Goal: Task Accomplishment & Management: Use online tool/utility

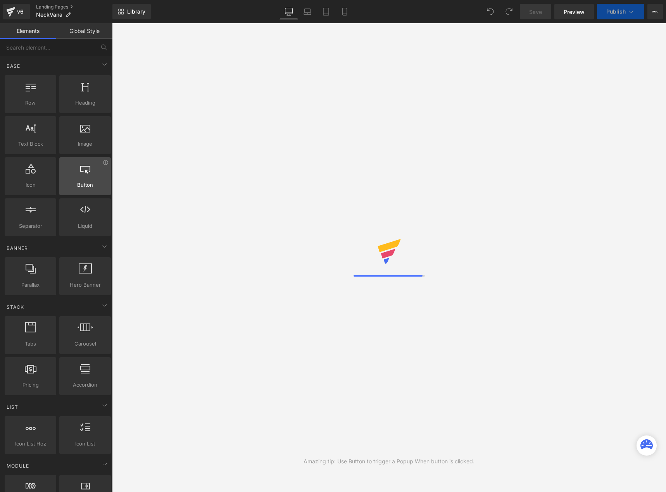
click at [228, 211] on div "Amazing tip: Use Button to trigger a Popup When button is clicked." at bounding box center [389, 257] width 554 height 469
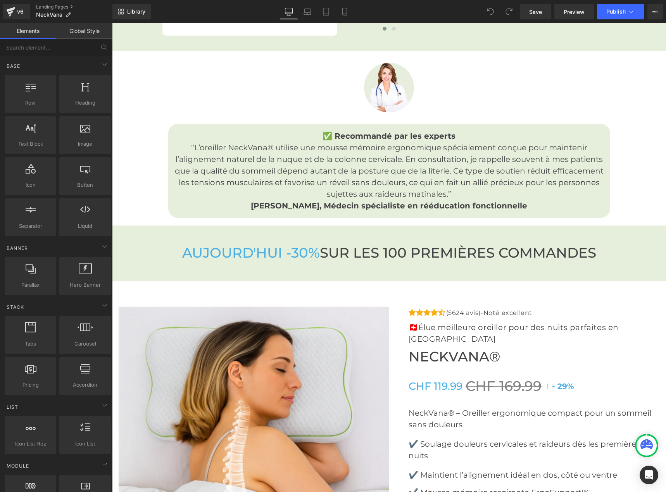
scroll to position [2209, 0]
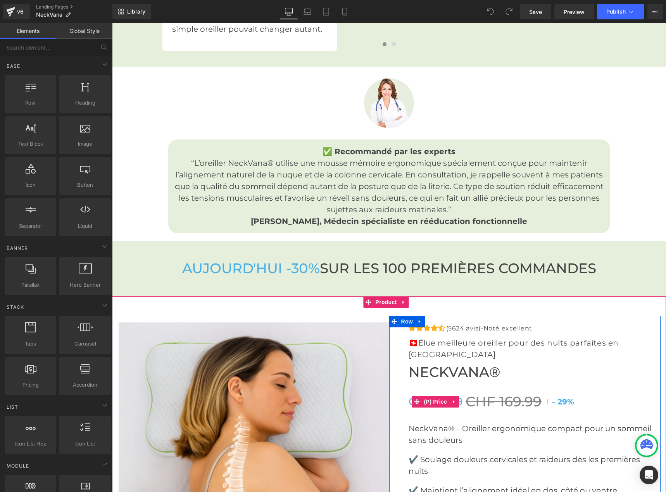
click at [569, 394] on div "CHF 119.99 CHF 169.99 - 29%" at bounding box center [535, 402] width 252 height 17
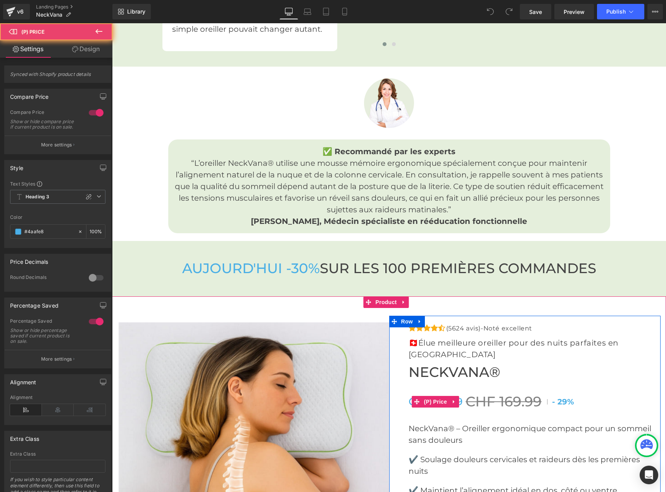
click at [567, 397] on span "29%" at bounding box center [565, 401] width 17 height 9
click at [564, 397] on span "29%" at bounding box center [565, 401] width 17 height 9
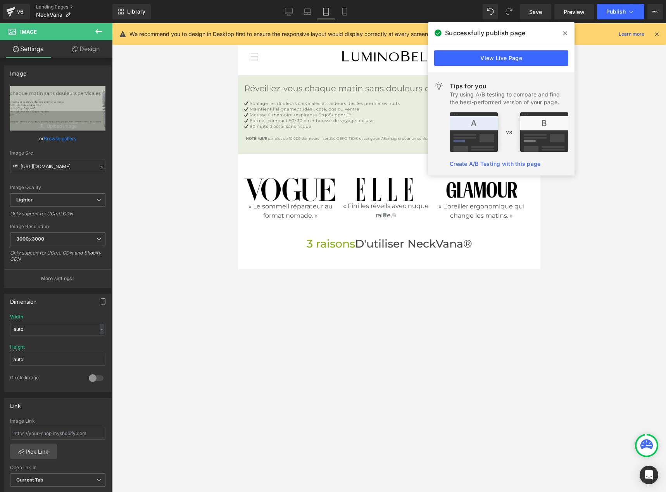
click at [569, 30] on span at bounding box center [565, 33] width 12 height 12
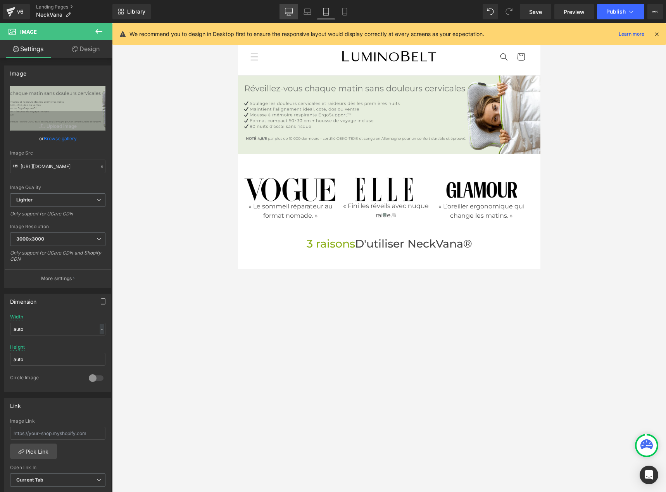
click at [290, 13] on icon at bounding box center [289, 12] width 8 height 8
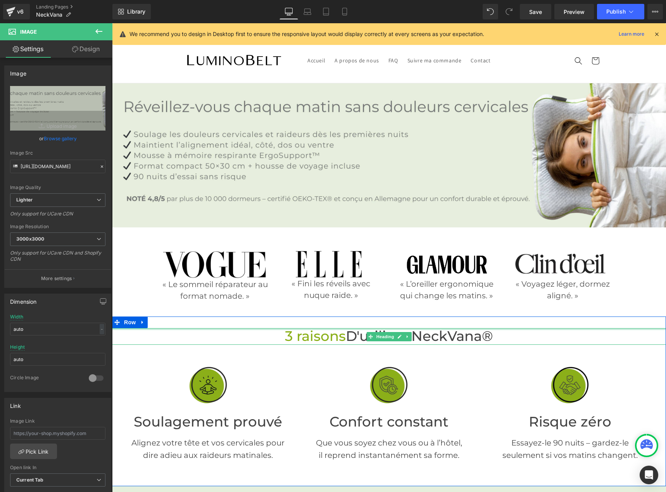
click at [300, 328] on span "3 raisons" at bounding box center [315, 336] width 61 height 17
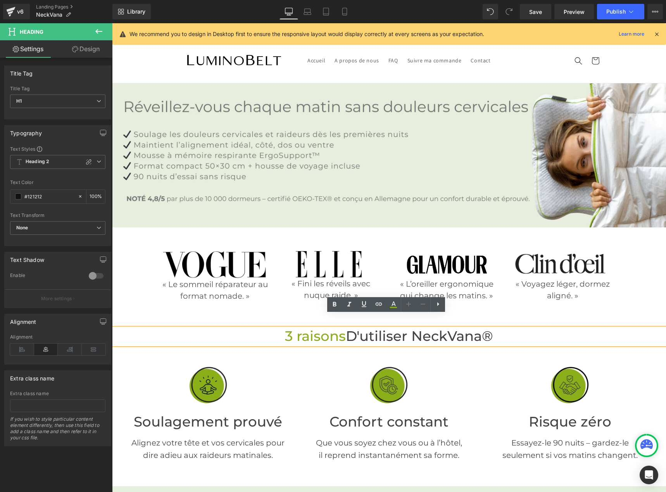
click at [295, 328] on span "3 raisons" at bounding box center [315, 336] width 61 height 17
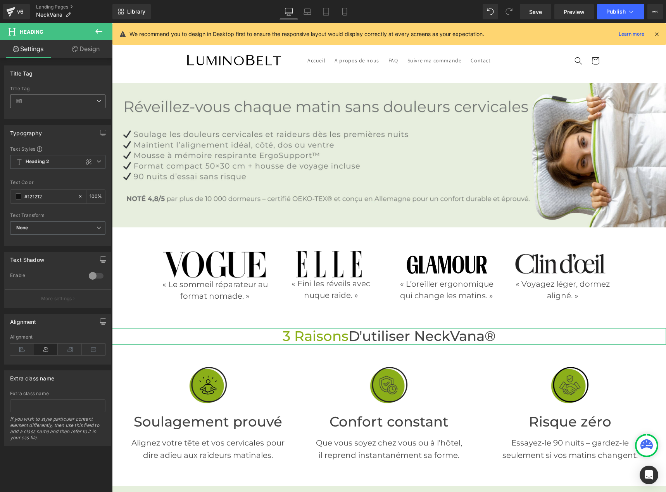
click at [31, 103] on span "H1" at bounding box center [57, 102] width 95 height 14
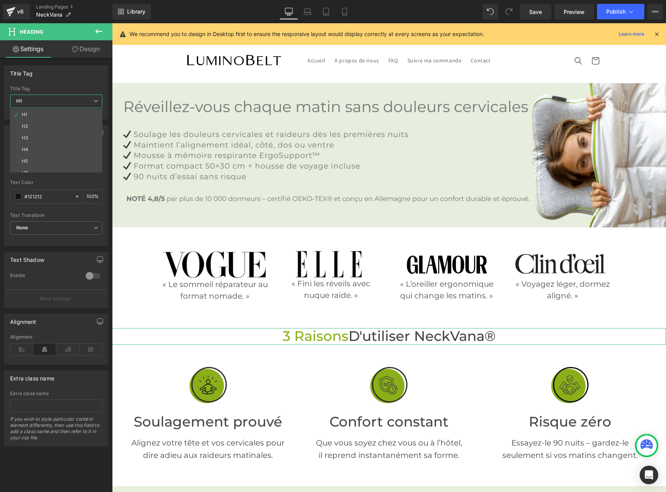
click at [31, 103] on span "H1" at bounding box center [56, 102] width 92 height 14
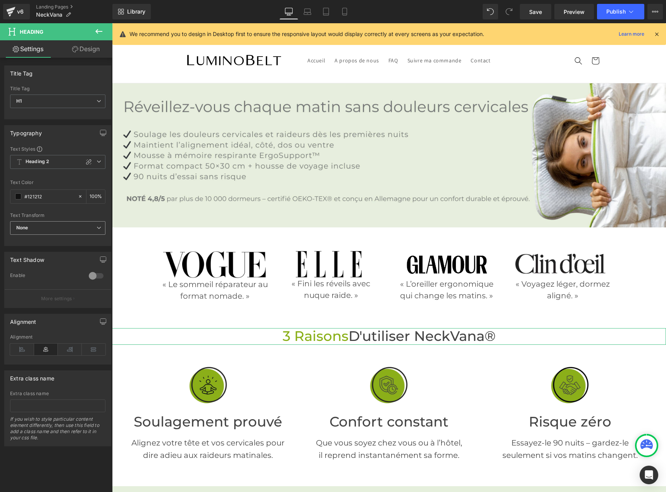
click at [36, 229] on span "None" at bounding box center [57, 228] width 95 height 14
click at [46, 254] on div "Uppercase" at bounding box center [34, 253] width 24 height 5
click at [42, 230] on span "Uppercase" at bounding box center [57, 228] width 95 height 14
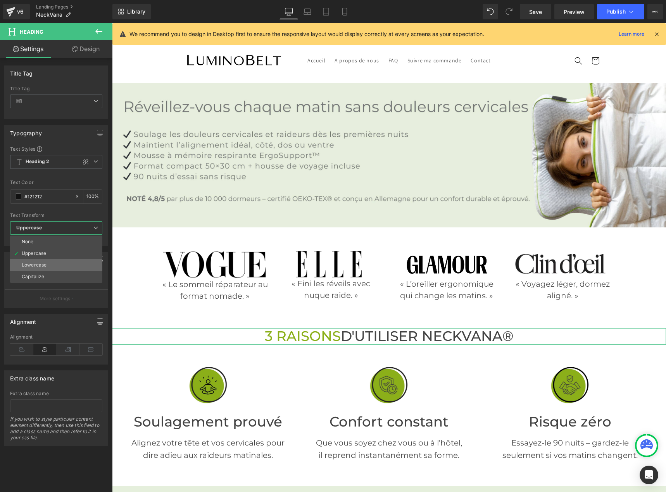
click at [44, 265] on div "Lowercase" at bounding box center [34, 264] width 25 height 5
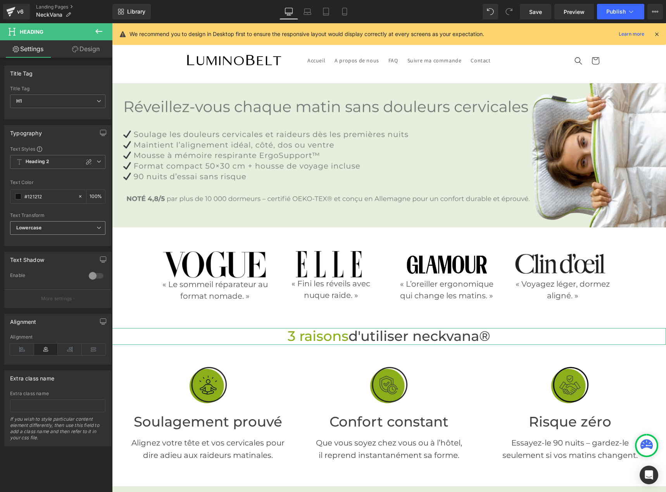
click at [40, 226] on b "Lowercase" at bounding box center [28, 228] width 25 height 6
click at [43, 274] on div "Capitalize" at bounding box center [33, 276] width 22 height 5
click at [620, 16] on button "Publish" at bounding box center [620, 12] width 47 height 16
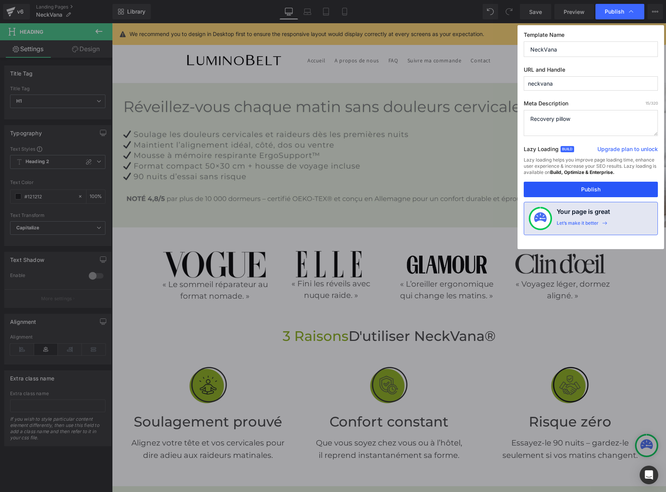
click at [592, 190] on button "Publish" at bounding box center [591, 190] width 134 height 16
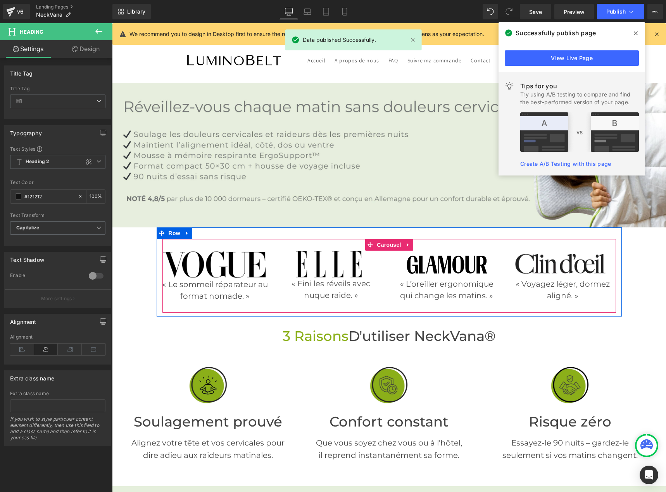
click at [389, 239] on span "Carousel" at bounding box center [389, 245] width 28 height 12
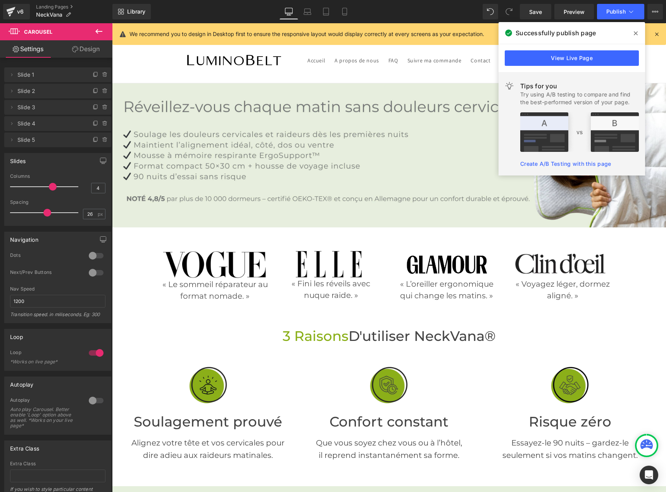
click at [637, 32] on icon at bounding box center [636, 33] width 4 height 4
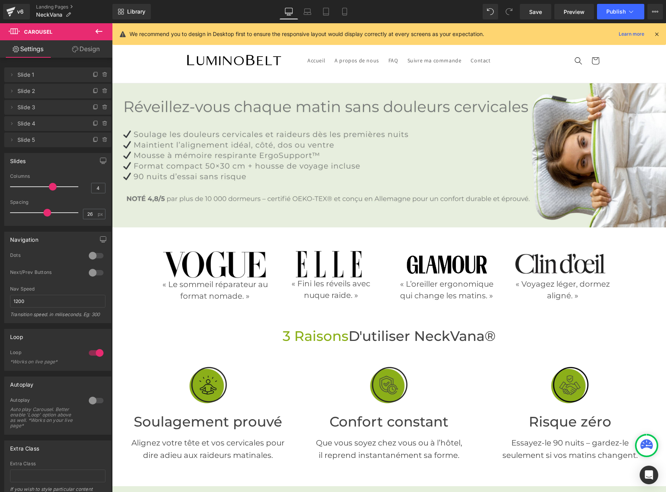
drag, startPoint x: 657, startPoint y: 35, endPoint x: 545, endPoint y: 12, distance: 114.8
click at [657, 35] on icon at bounding box center [656, 34] width 7 height 7
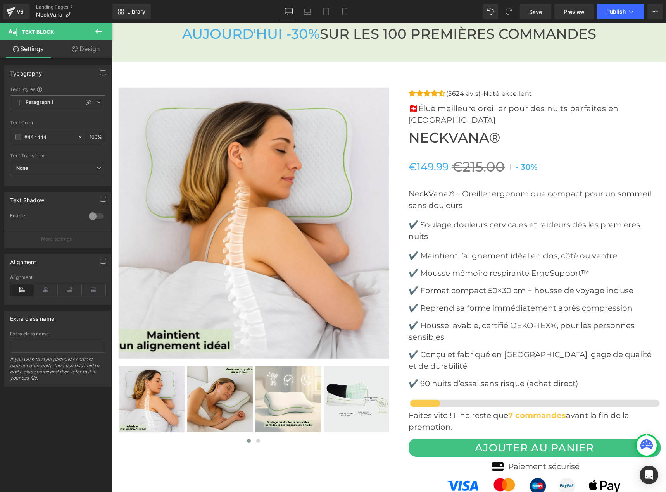
scroll to position [2407, 0]
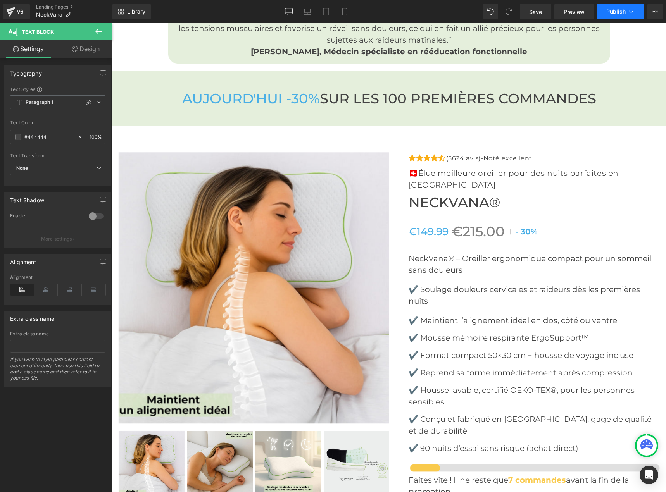
click at [609, 10] on span "Publish" at bounding box center [615, 12] width 19 height 6
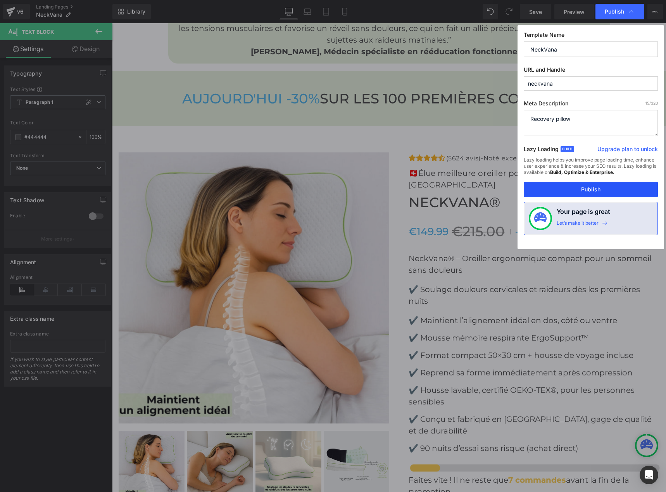
click at [564, 191] on button "Publish" at bounding box center [591, 190] width 134 height 16
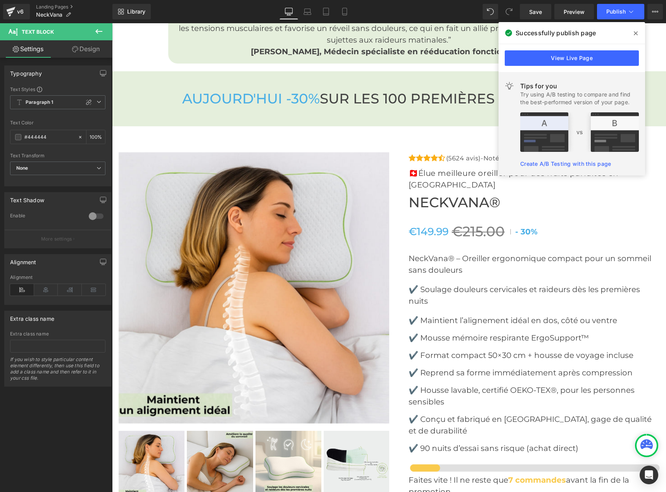
click at [635, 33] on icon at bounding box center [636, 33] width 4 height 4
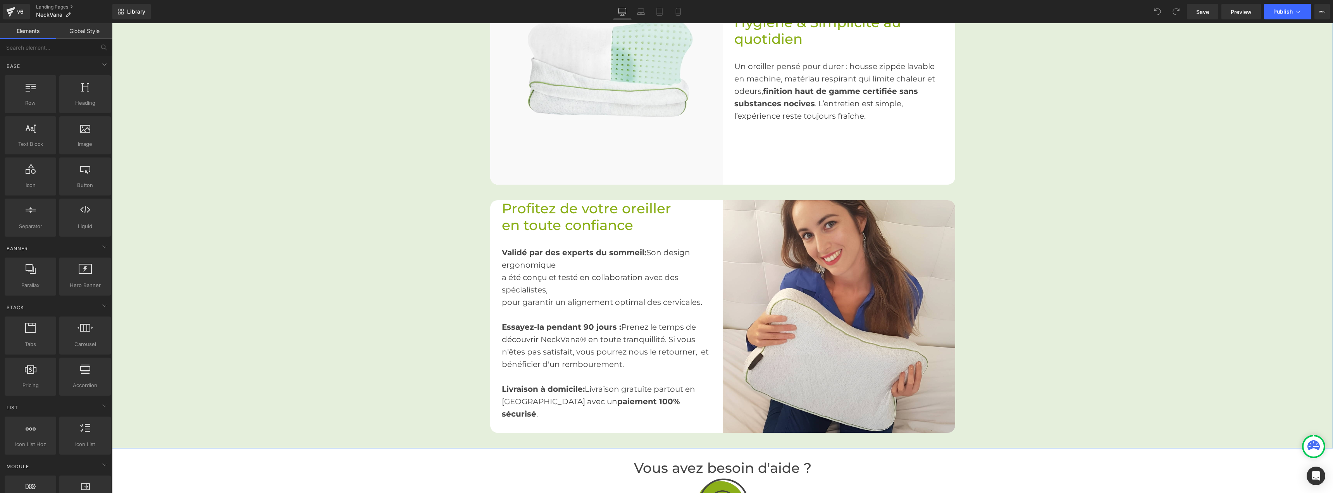
scroll to position [1318, 0]
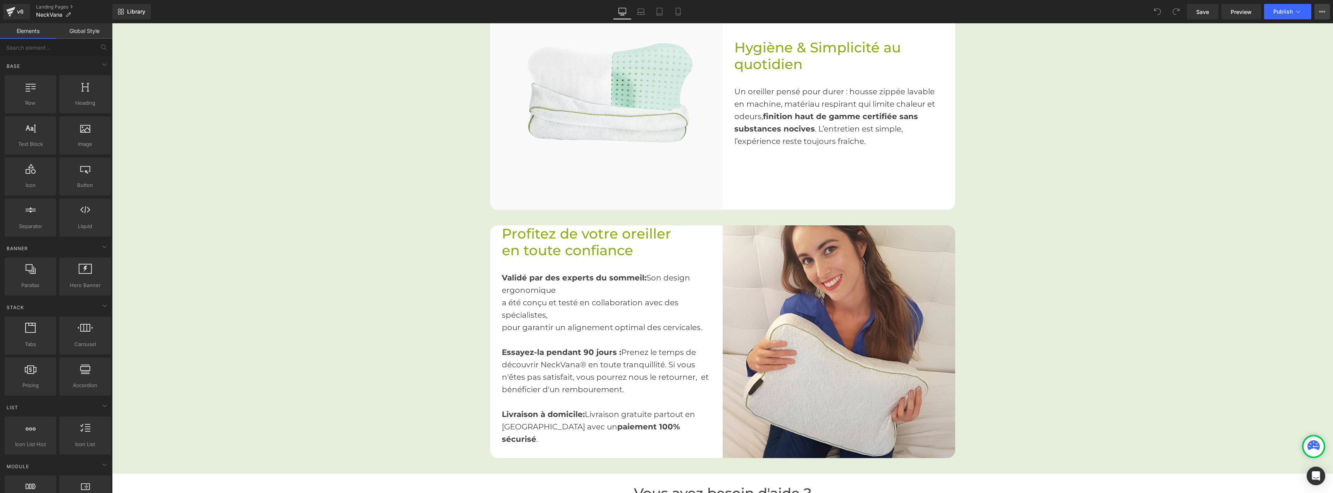
click at [666, 10] on icon at bounding box center [1322, 12] width 6 height 6
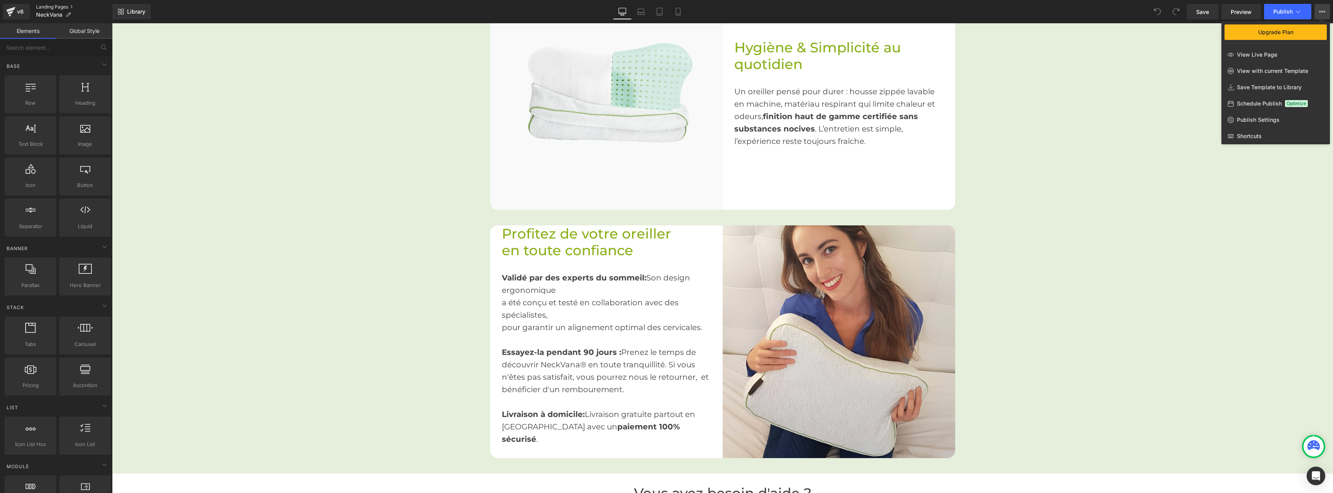
click at [50, 5] on link "Landing Pages" at bounding box center [74, 7] width 76 height 6
